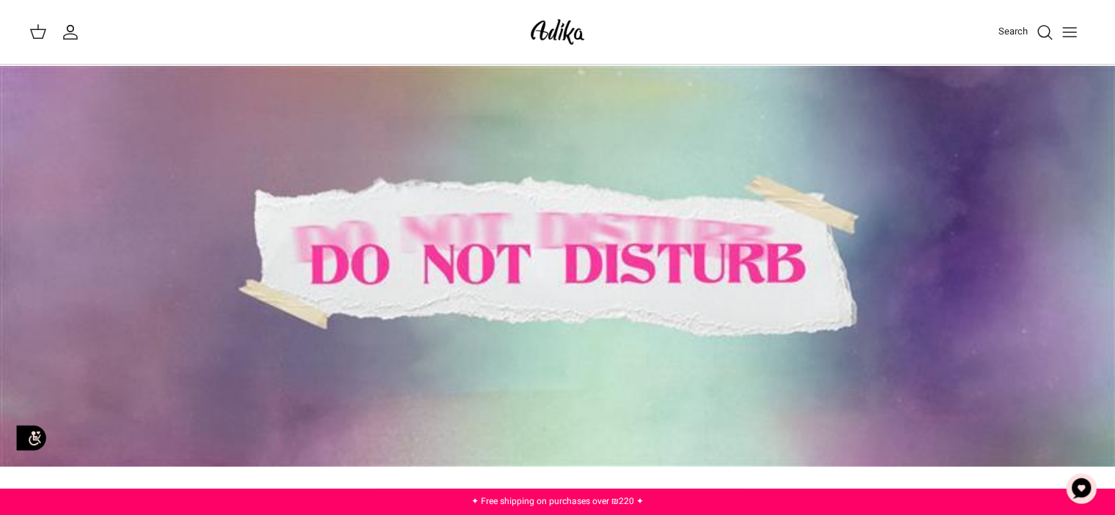
click at [1069, 29] on icon "Toggle menu" at bounding box center [1070, 32] width 18 height 18
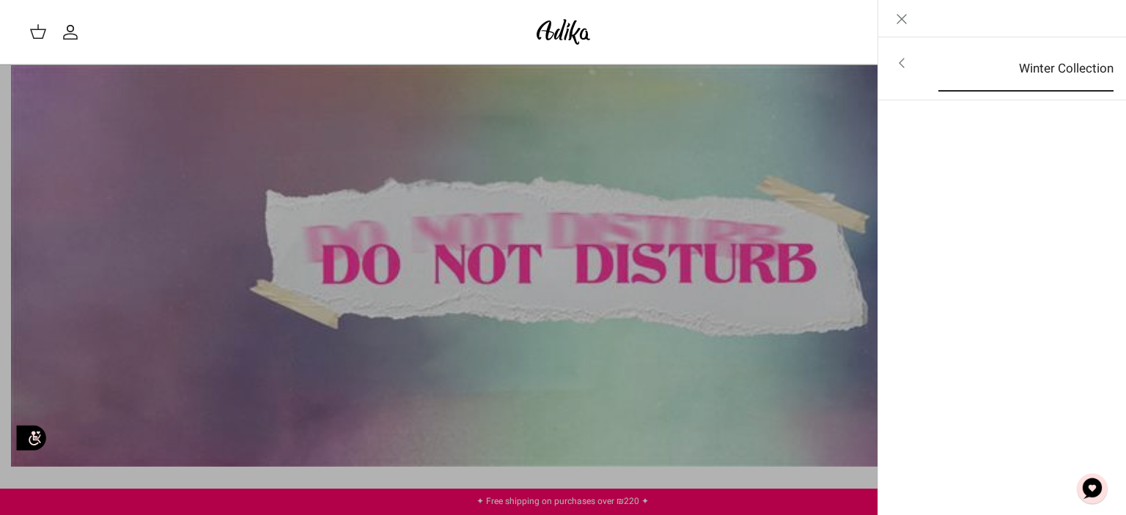
click at [1053, 70] on font "Winter Collection" at bounding box center [1066, 68] width 95 height 18
click at [1052, 63] on font "For all items" at bounding box center [1070, 64] width 68 height 18
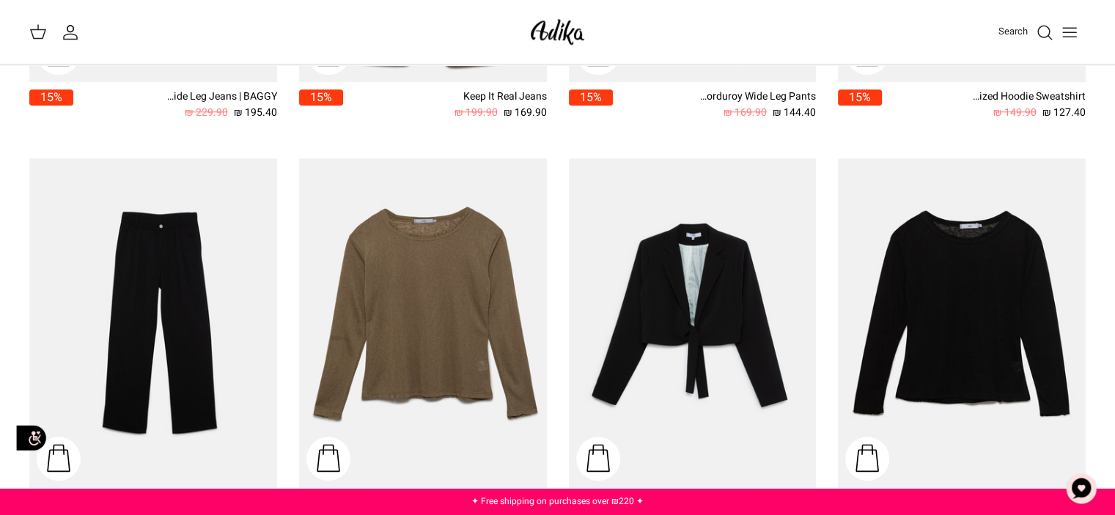
scroll to position [1906, 0]
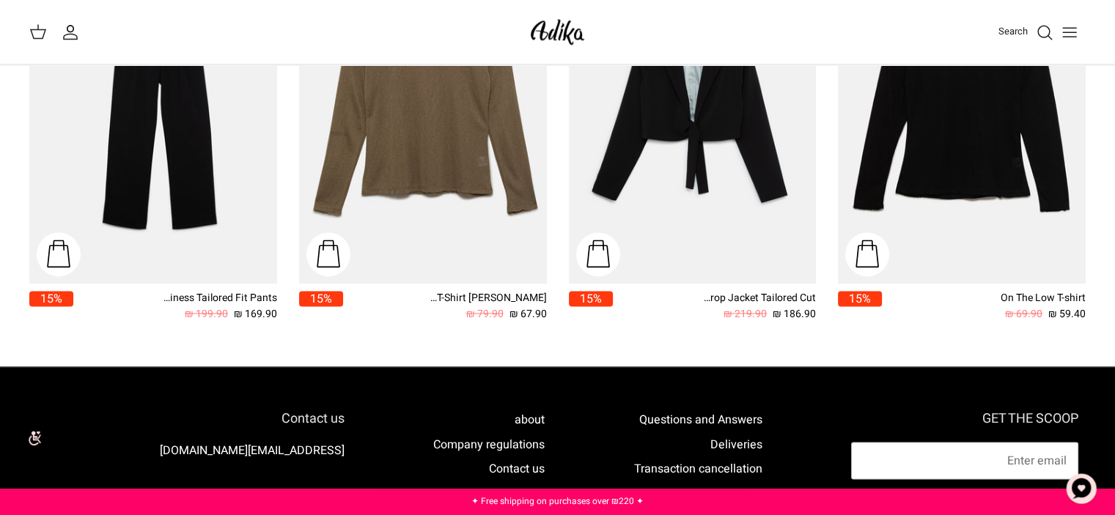
click at [559, 32] on img at bounding box center [557, 32] width 62 height 34
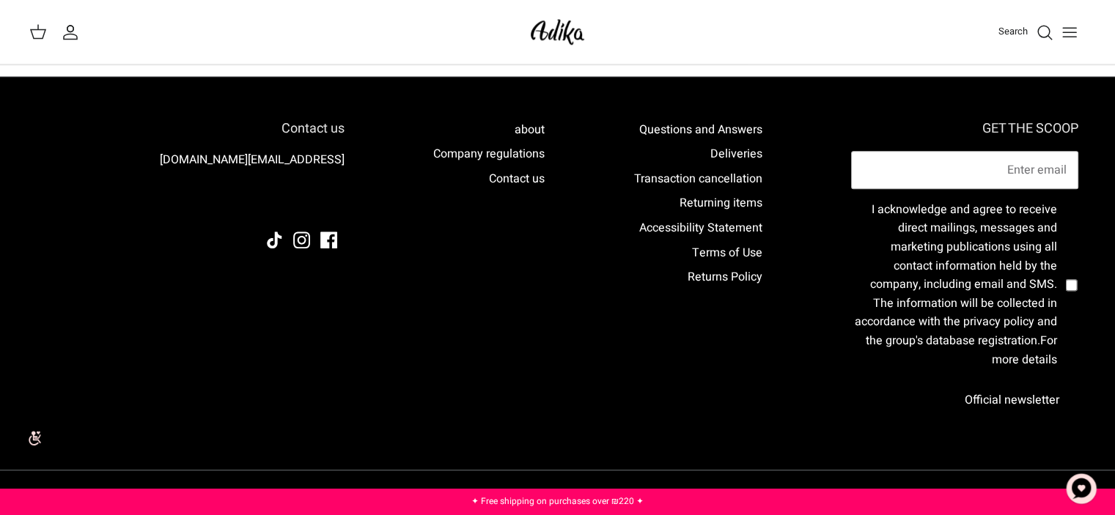
scroll to position [1375, 0]
